Goal: Find specific page/section: Find specific page/section

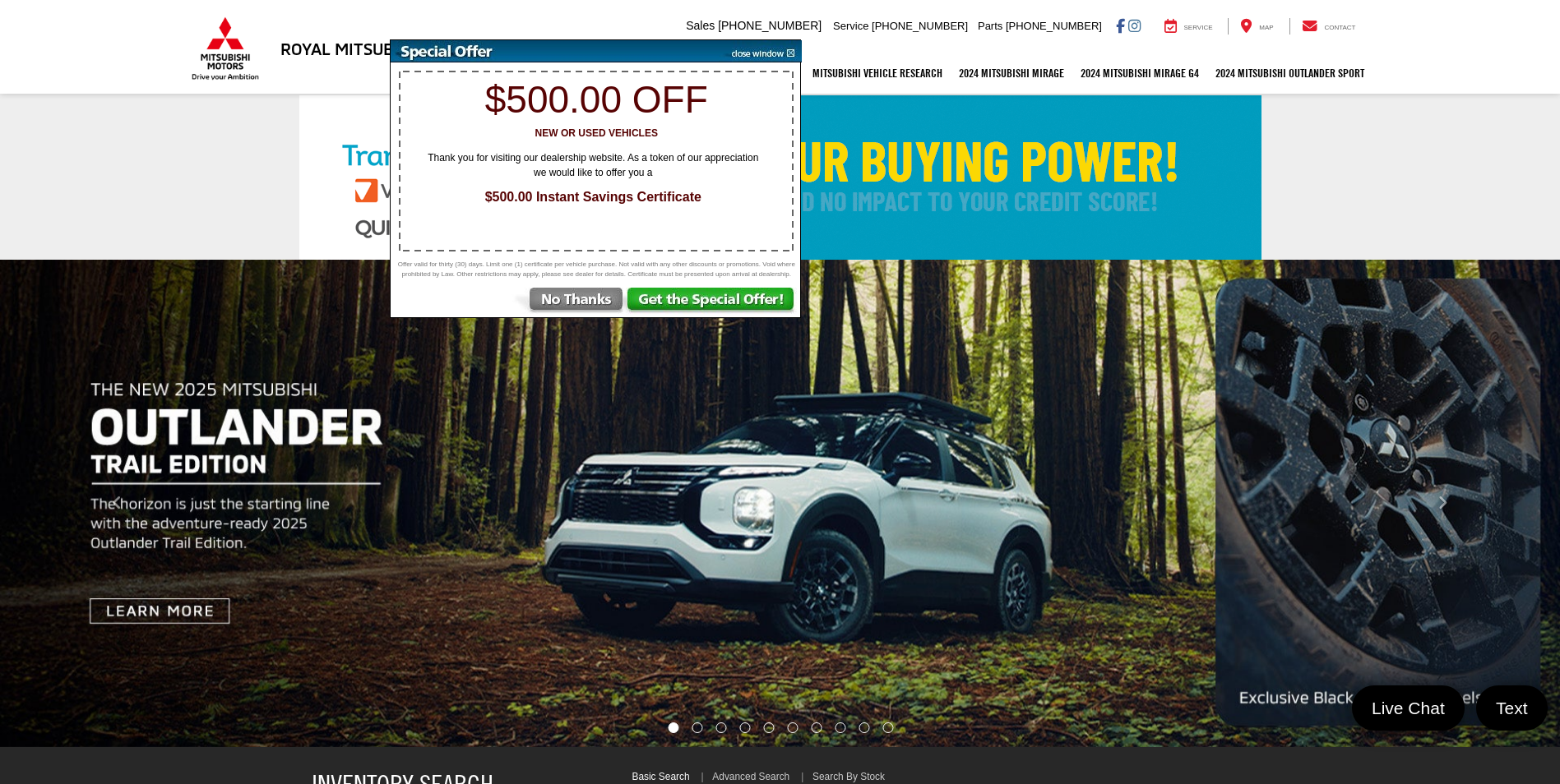
select select "Mitsubishi"
click at [790, 50] on img at bounding box center [761, 51] width 83 height 22
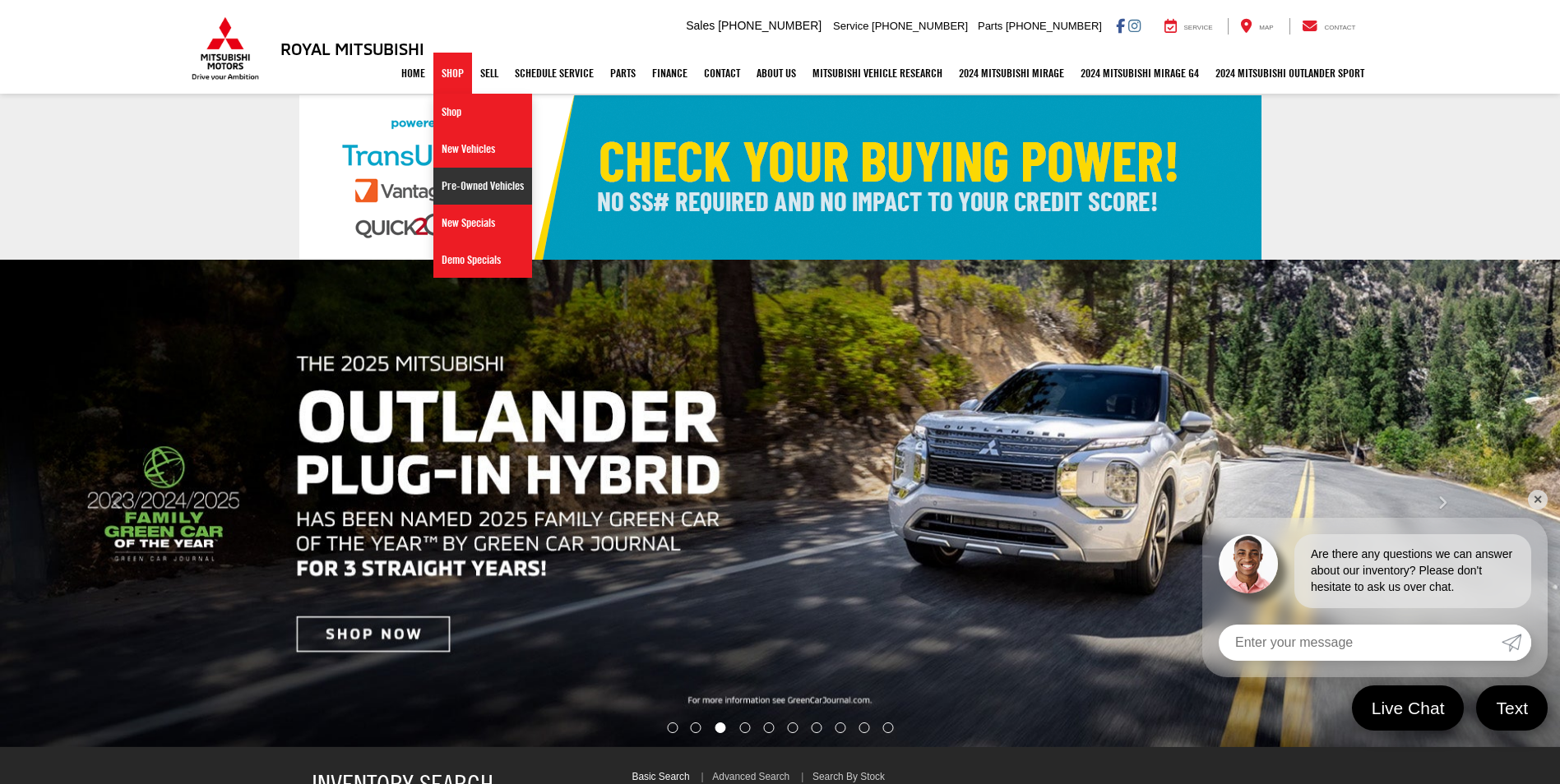
click at [464, 188] on link "Pre-Owned Vehicles" at bounding box center [482, 186] width 99 height 37
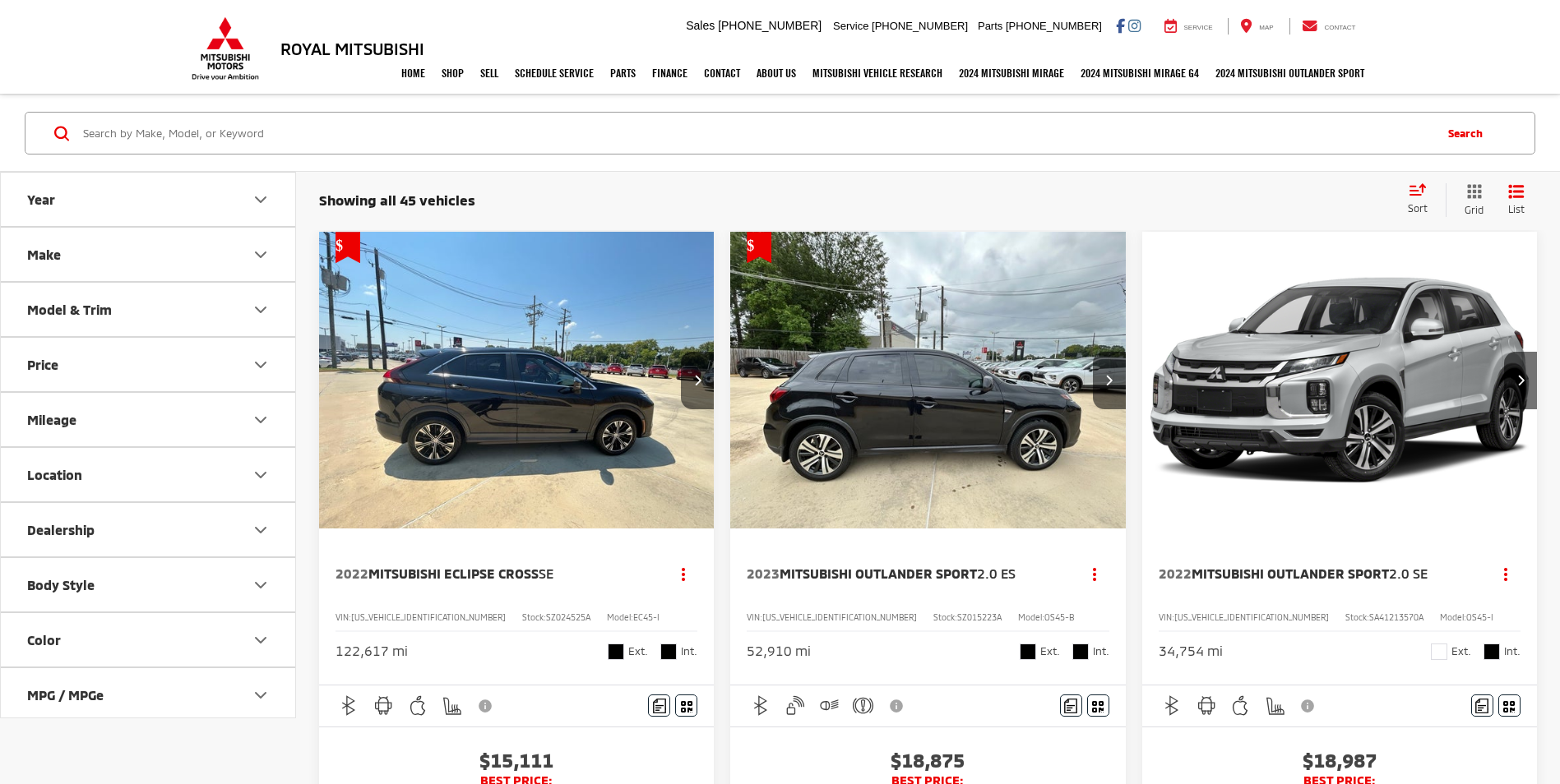
scroll to position [82, 0]
